Goal: Task Accomplishment & Management: Manage account settings

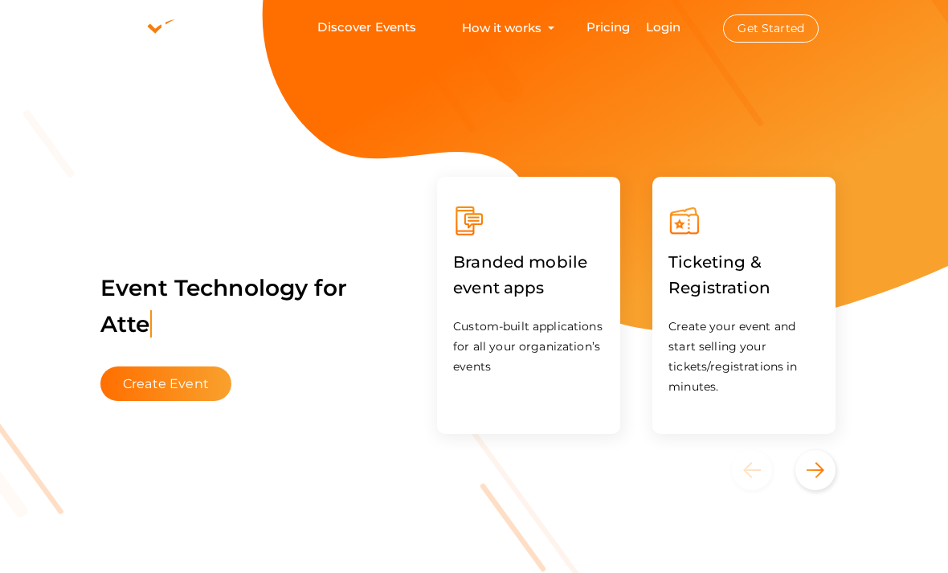
click at [669, 35] on link "Login" at bounding box center [663, 26] width 35 height 15
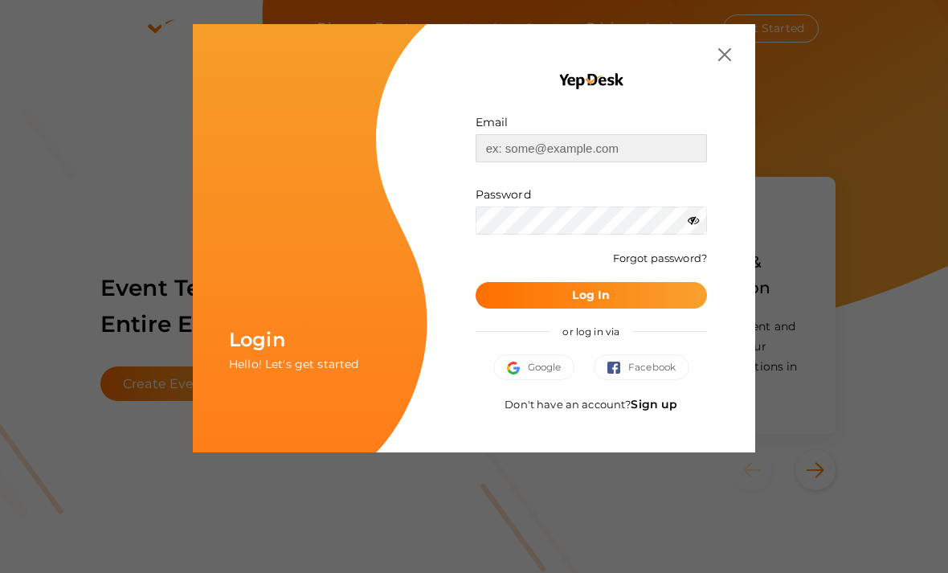
click at [649, 141] on input "text" at bounding box center [591, 148] width 231 height 28
type input "[EMAIL_ADDRESS][DOMAIN_NAME]"
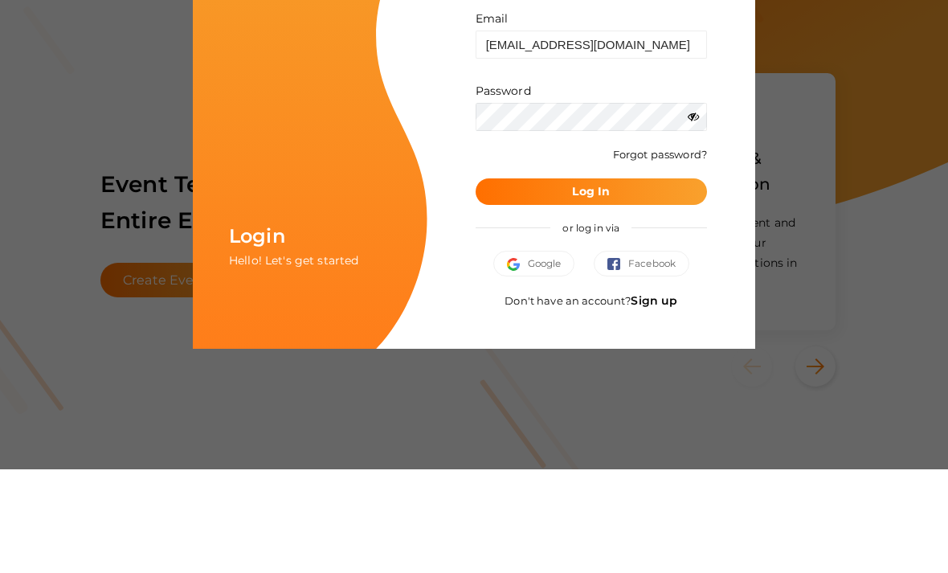
click at [696, 214] on icon at bounding box center [693, 219] width 11 height 11
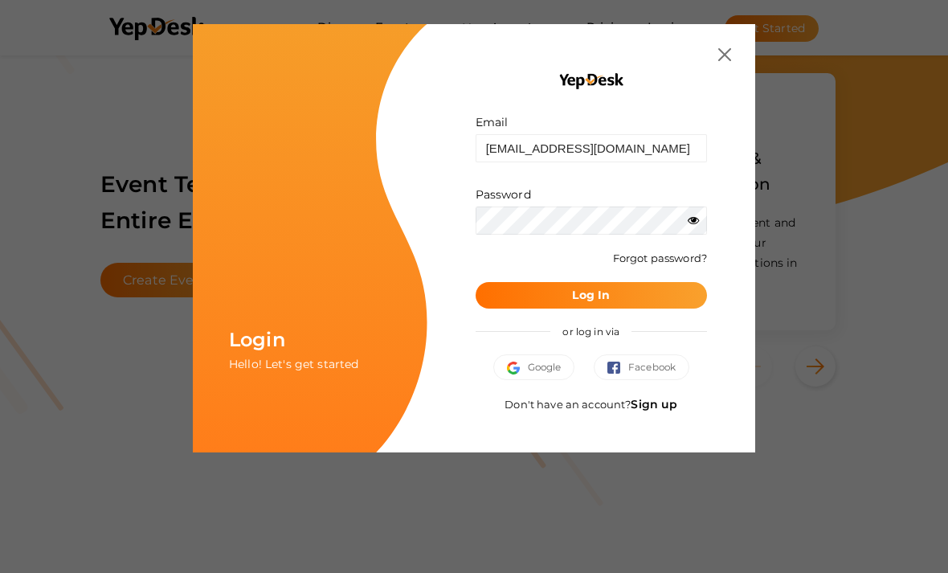
click at [635, 290] on button "Log In" at bounding box center [591, 295] width 231 height 27
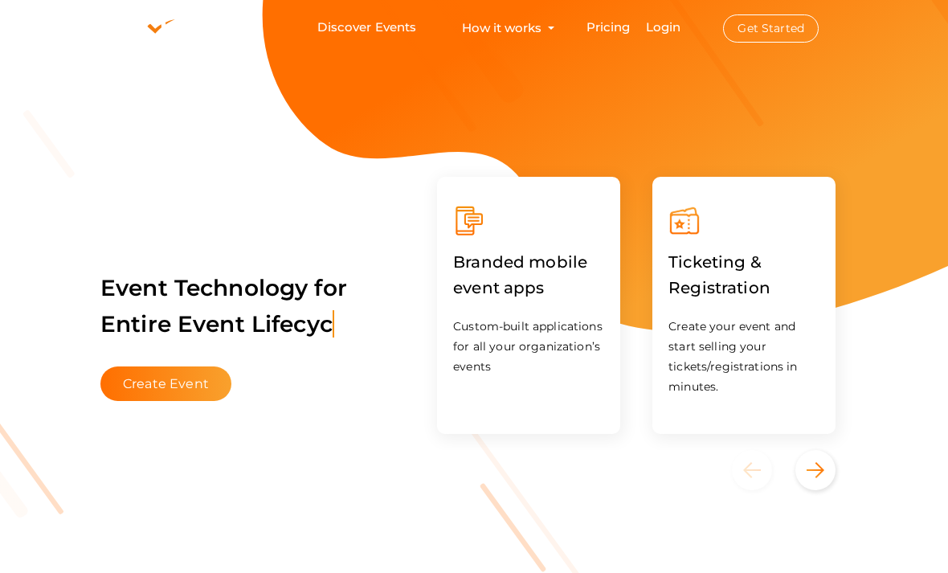
click at [664, 35] on link "Login" at bounding box center [663, 26] width 35 height 15
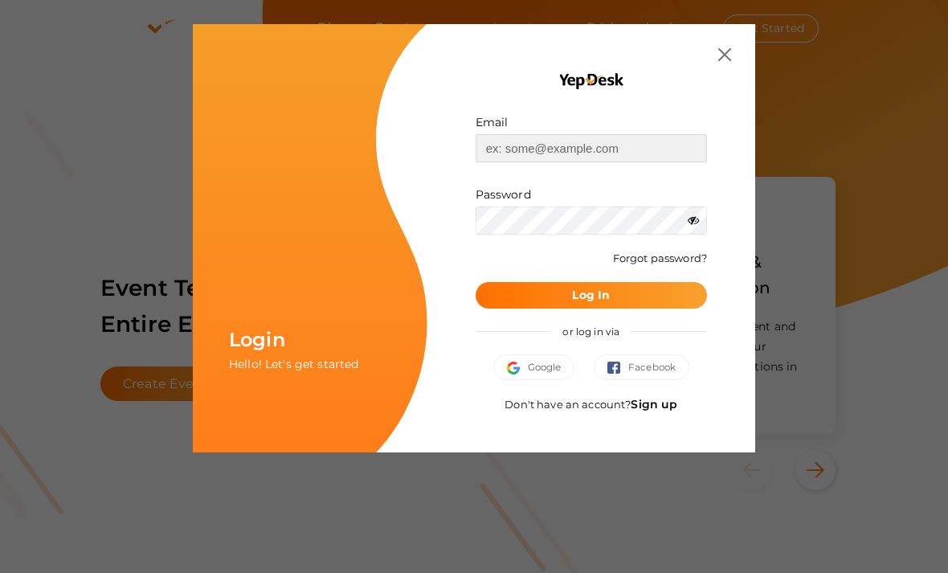
click at [533, 145] on input "text" at bounding box center [591, 148] width 231 height 28
type input "P"
type input "[EMAIL_ADDRESS][DOMAIN_NAME]"
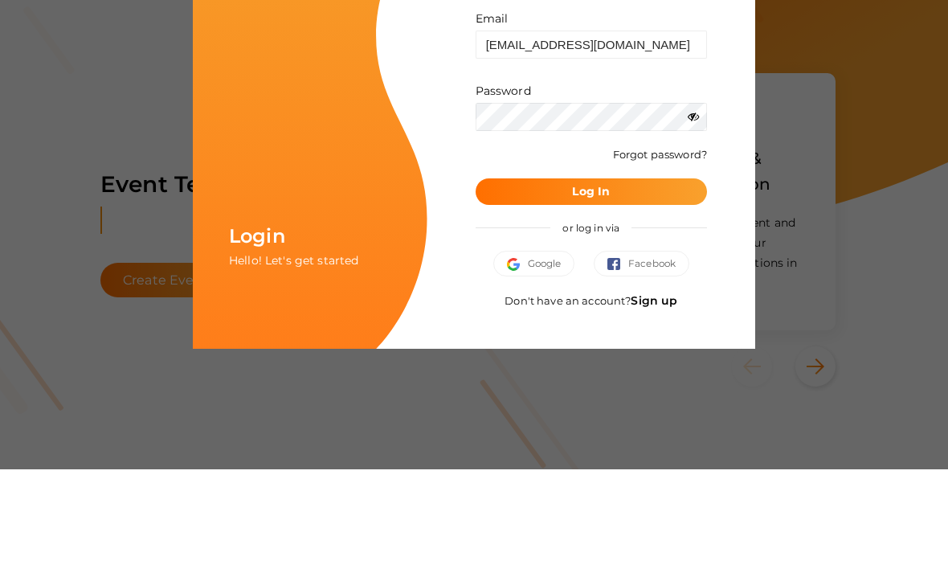
click at [695, 214] on icon at bounding box center [693, 219] width 11 height 11
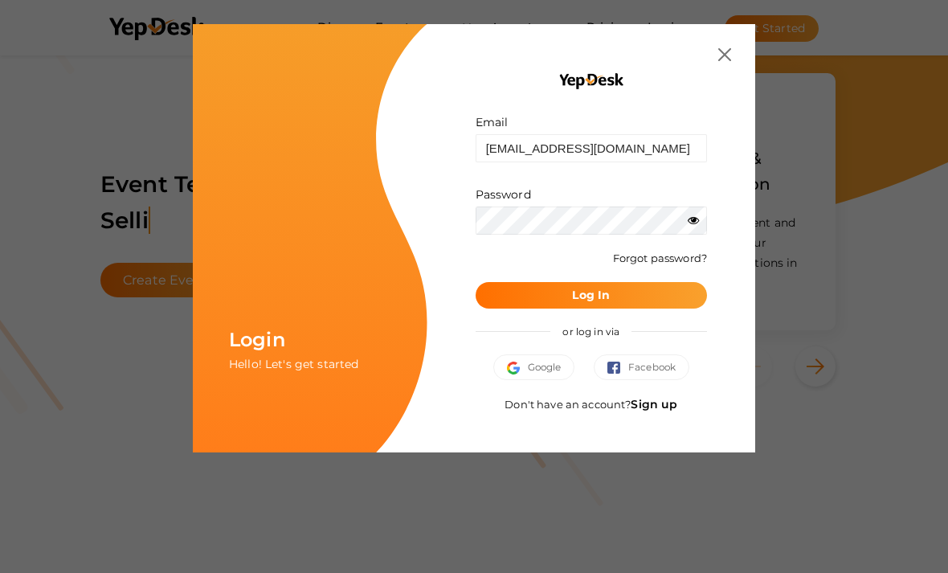
click at [635, 290] on button "Log In" at bounding box center [591, 295] width 231 height 27
